Goal: Transaction & Acquisition: Obtain resource

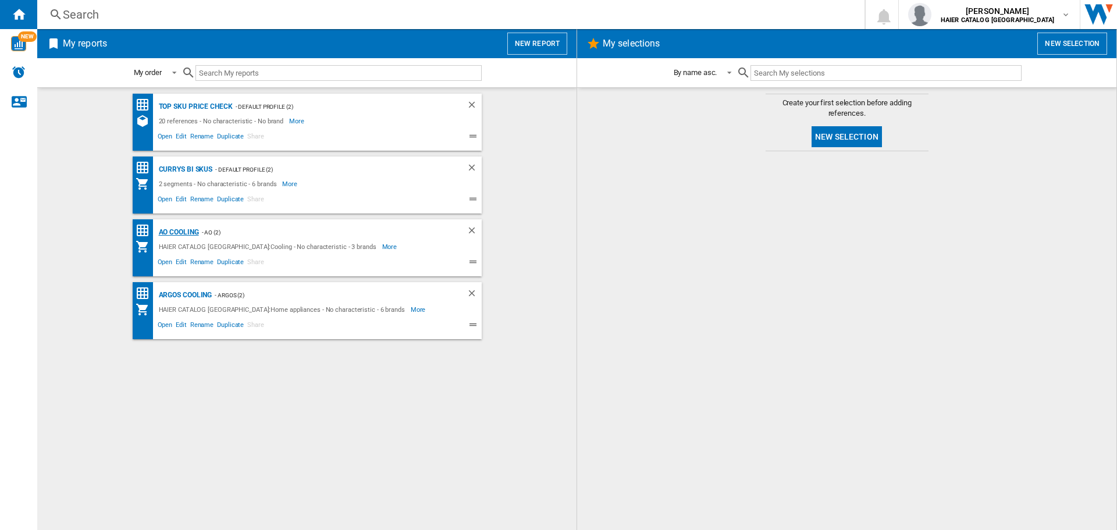
click at [158, 233] on div "AO Cooling" at bounding box center [177, 232] width 43 height 15
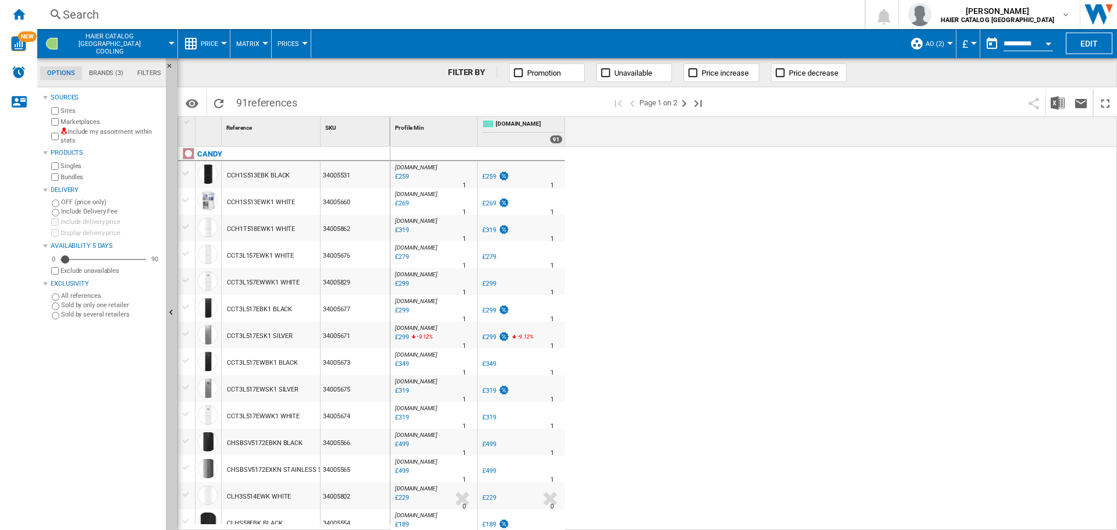
click at [210, 48] on button "Price" at bounding box center [212, 43] width 23 height 29
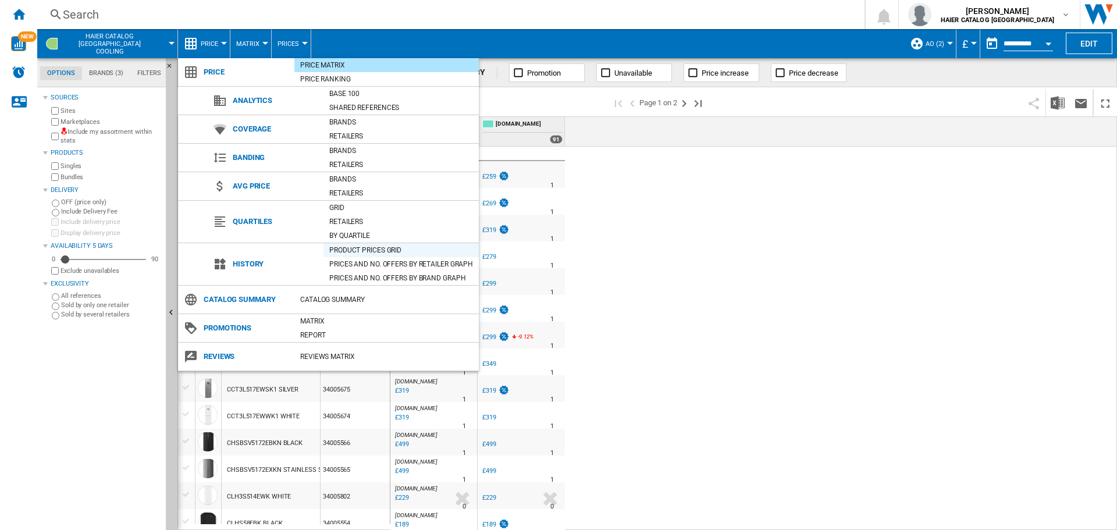
click at [385, 250] on div "Product prices grid" at bounding box center [400, 250] width 155 height 12
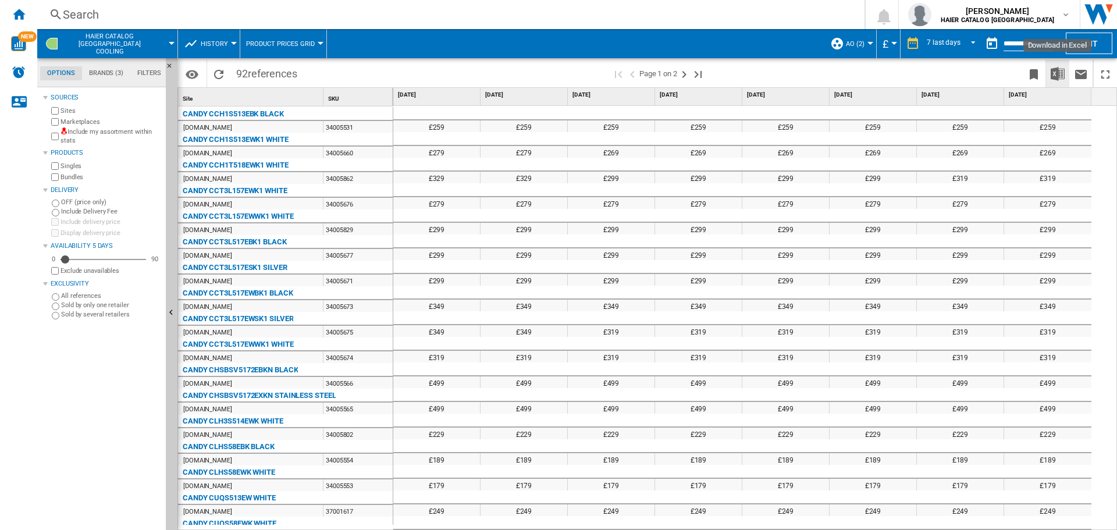
click at [1056, 80] on img "Download in Excel" at bounding box center [1058, 74] width 14 height 14
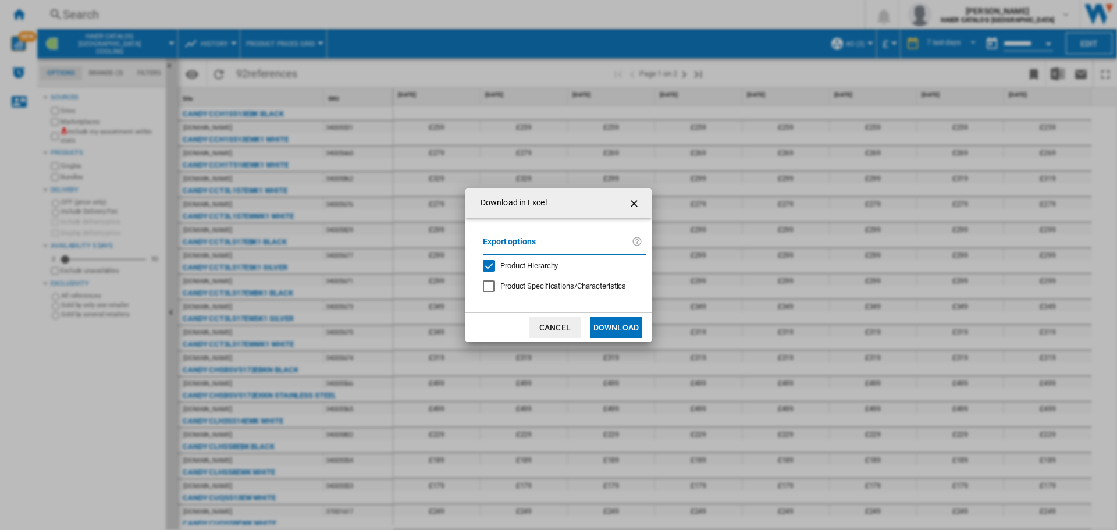
click at [613, 325] on button "Download" at bounding box center [616, 327] width 52 height 21
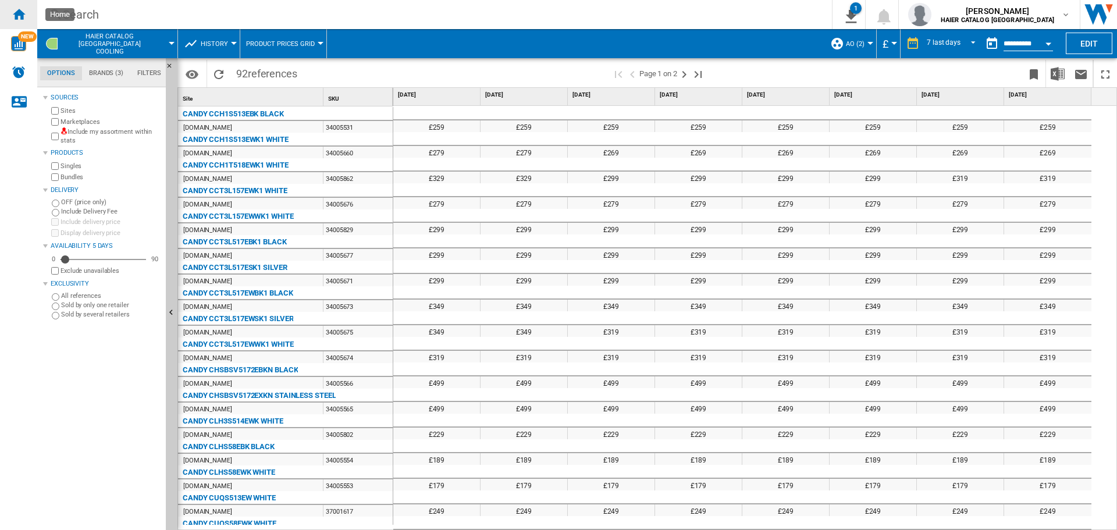
click at [18, 14] on ng-md-icon "Home" at bounding box center [19, 14] width 14 height 14
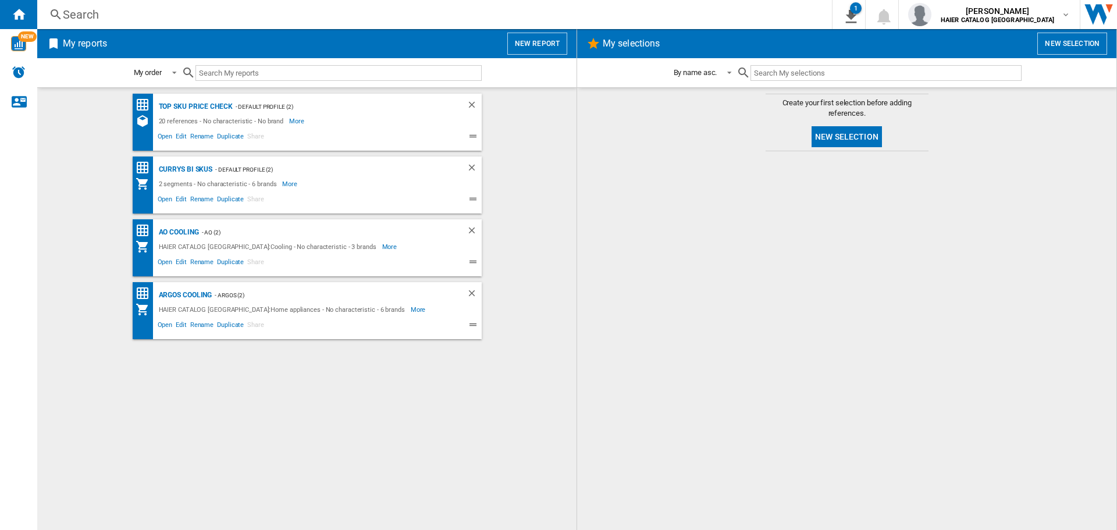
drag, startPoint x: 182, startPoint y: 231, endPoint x: 184, endPoint y: 240, distance: 8.9
click at [182, 231] on div "AO Cooling" at bounding box center [177, 232] width 43 height 15
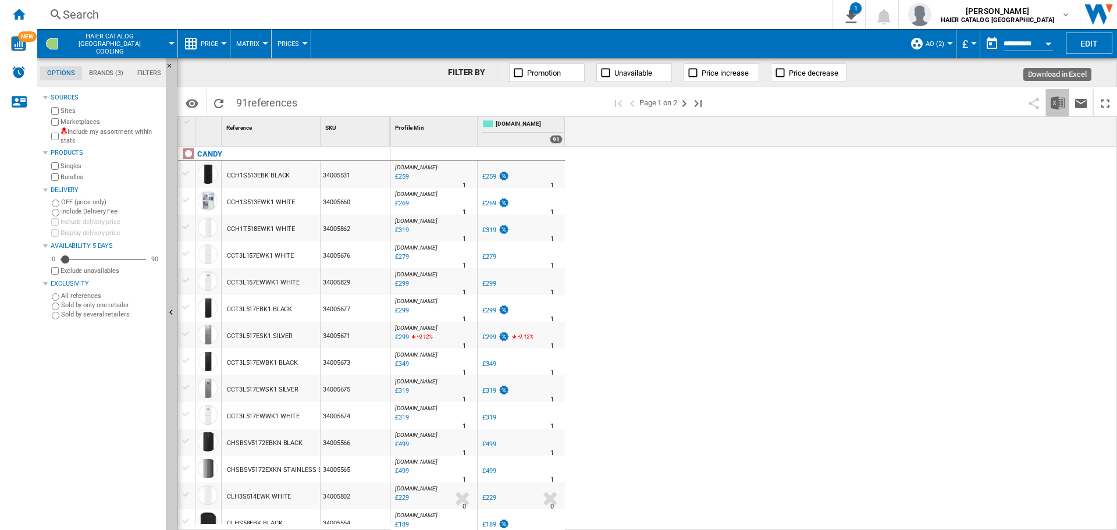
click at [1067, 103] on button "Download in Excel" at bounding box center [1057, 102] width 23 height 27
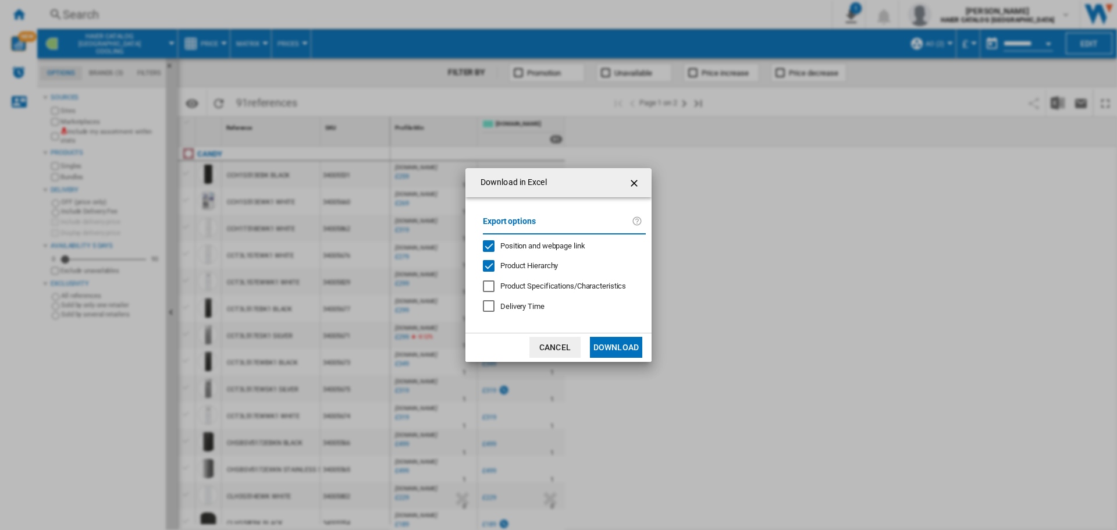
click at [631, 346] on button "Download" at bounding box center [616, 347] width 52 height 21
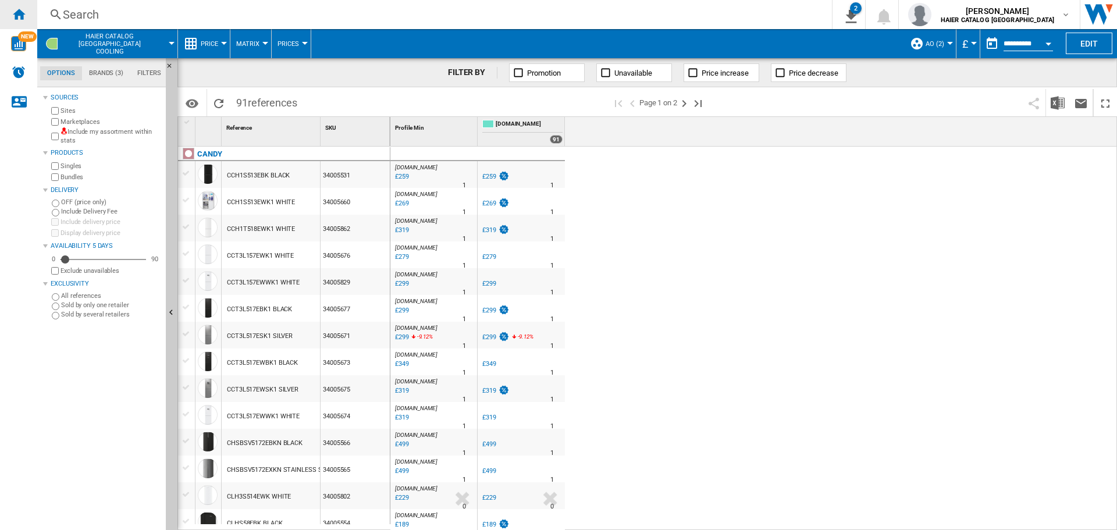
click at [16, 16] on ng-md-icon "Home" at bounding box center [19, 14] width 14 height 14
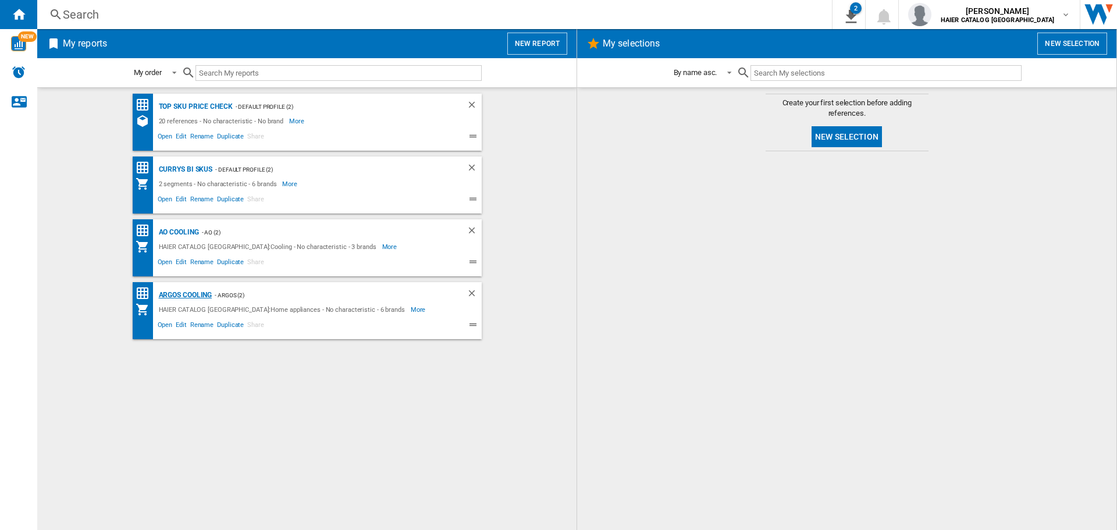
click at [197, 293] on div "Argos Cooling" at bounding box center [184, 295] width 56 height 15
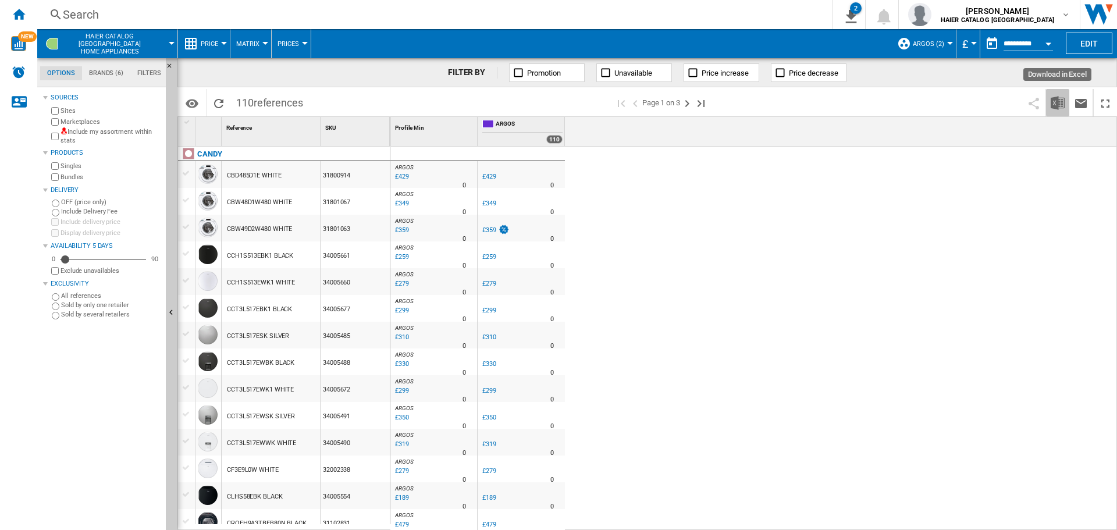
click at [1058, 104] on img "Download in Excel" at bounding box center [1058, 103] width 14 height 14
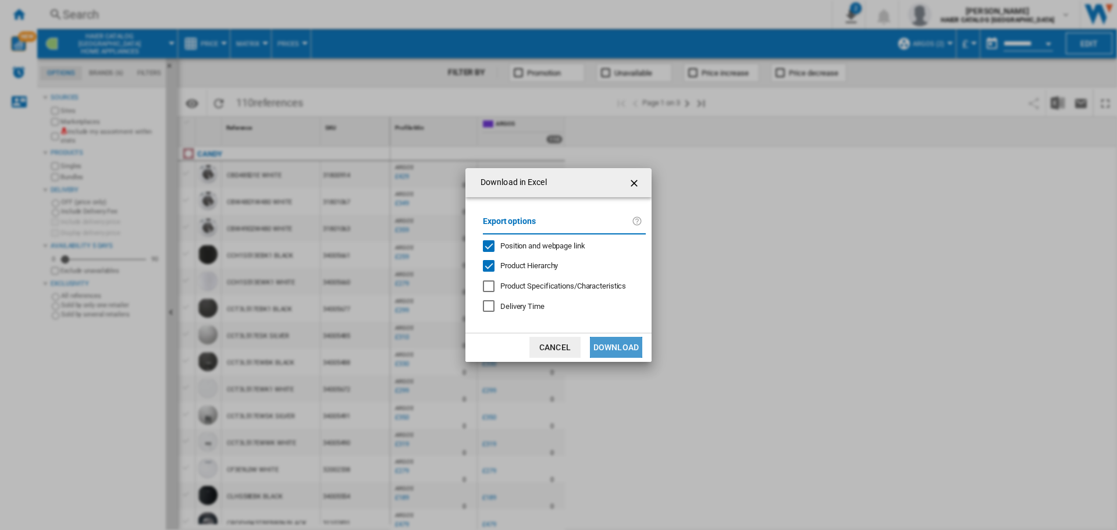
click at [627, 345] on button "Download" at bounding box center [616, 347] width 52 height 21
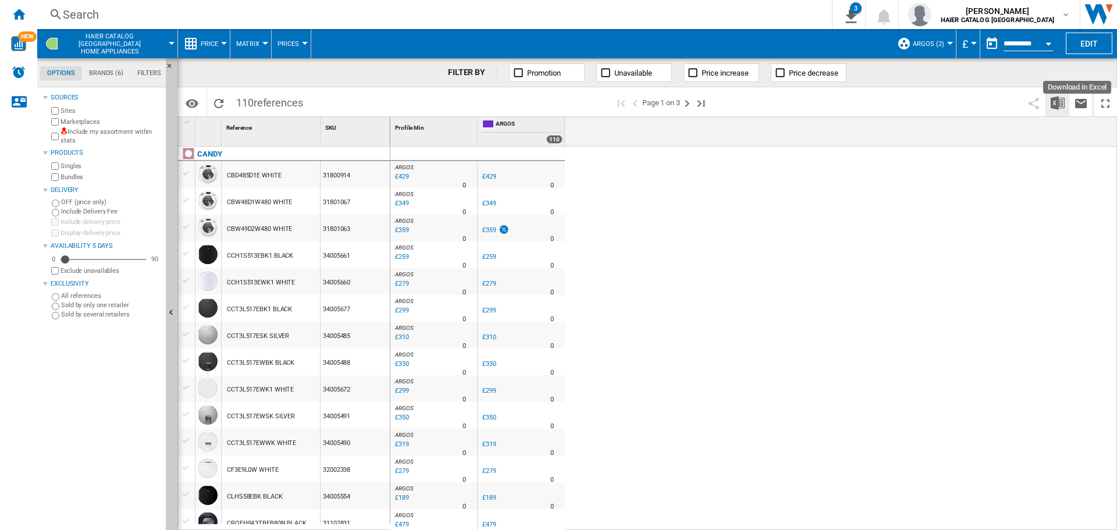
click at [1057, 103] on img "Download in Excel" at bounding box center [1058, 103] width 14 height 14
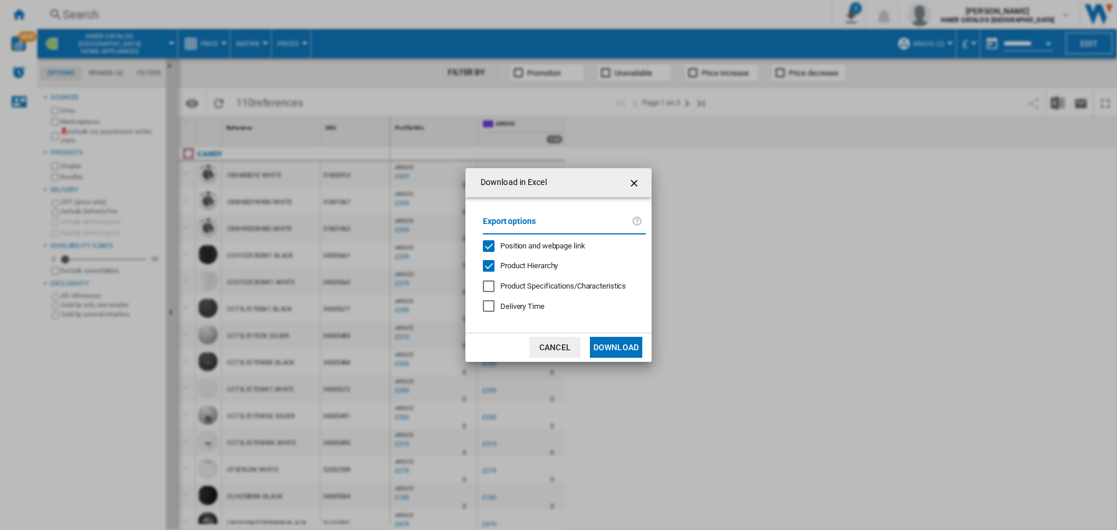
click at [607, 339] on button "Download" at bounding box center [616, 347] width 52 height 21
